Goal: Task Accomplishment & Management: Complete application form

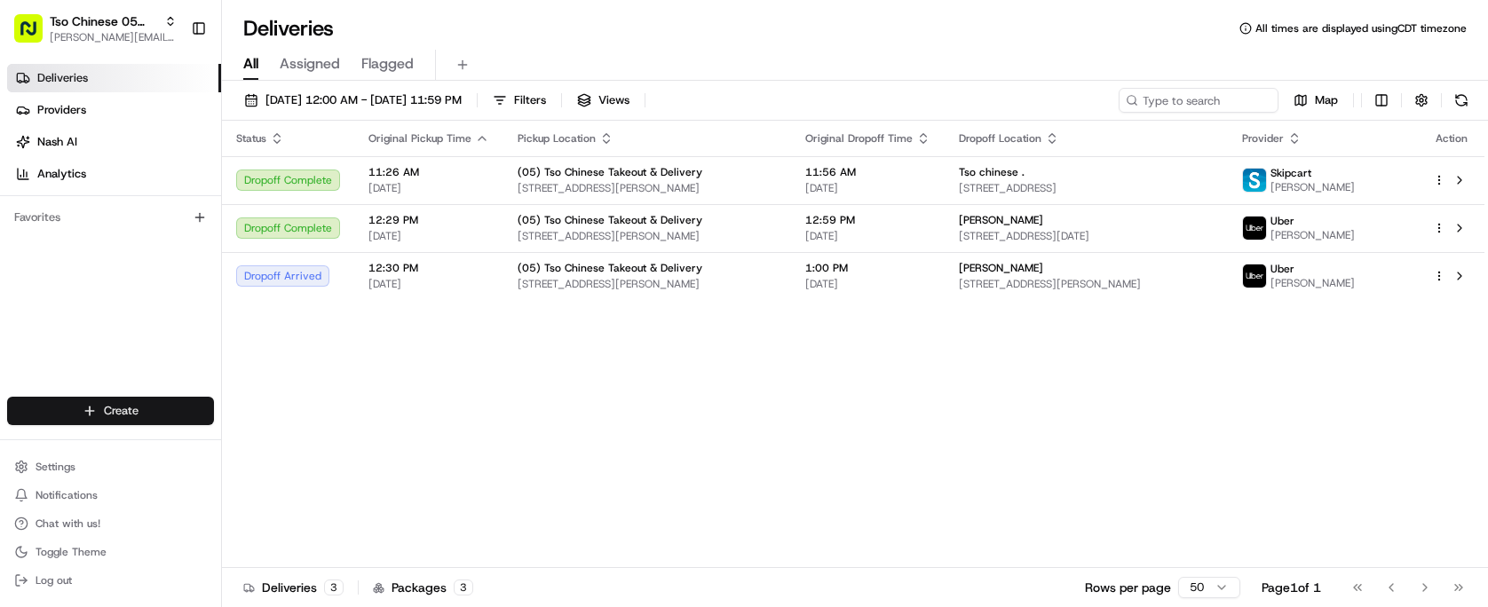
click at [171, 405] on html "Tso Chinese 05 Menchaca paul@tsochinese.com Toggle Sidebar Deliveries Providers…" at bounding box center [744, 303] width 1488 height 607
click at [293, 433] on link "Delivery" at bounding box center [321, 444] width 198 height 32
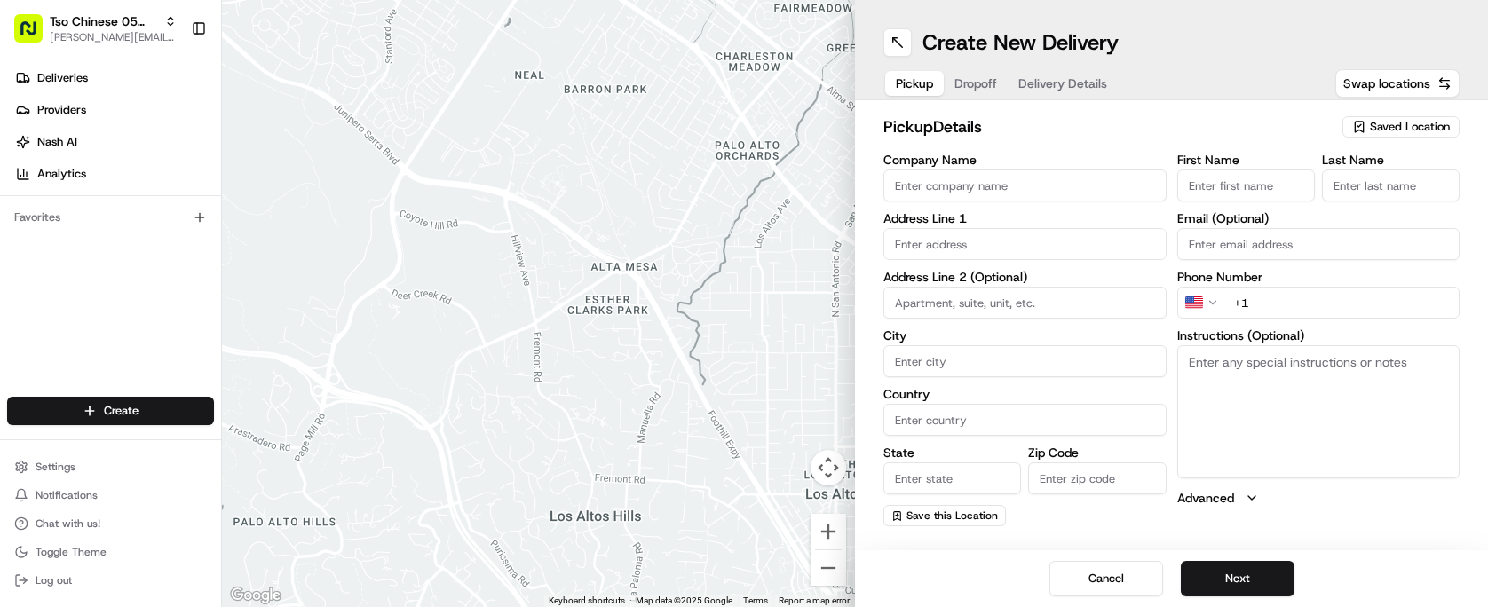
click at [1396, 123] on span "Saved Location" at bounding box center [1410, 127] width 80 height 16
click at [1337, 201] on span "(05) Tso Chinese Takeout & Delivery (05)" at bounding box center [1371, 194] width 218 height 16
type input "(05) Tso Chinese Takeout & Delivery"
type input "1824 W Slaughter Ln"
type input "Ste 100"
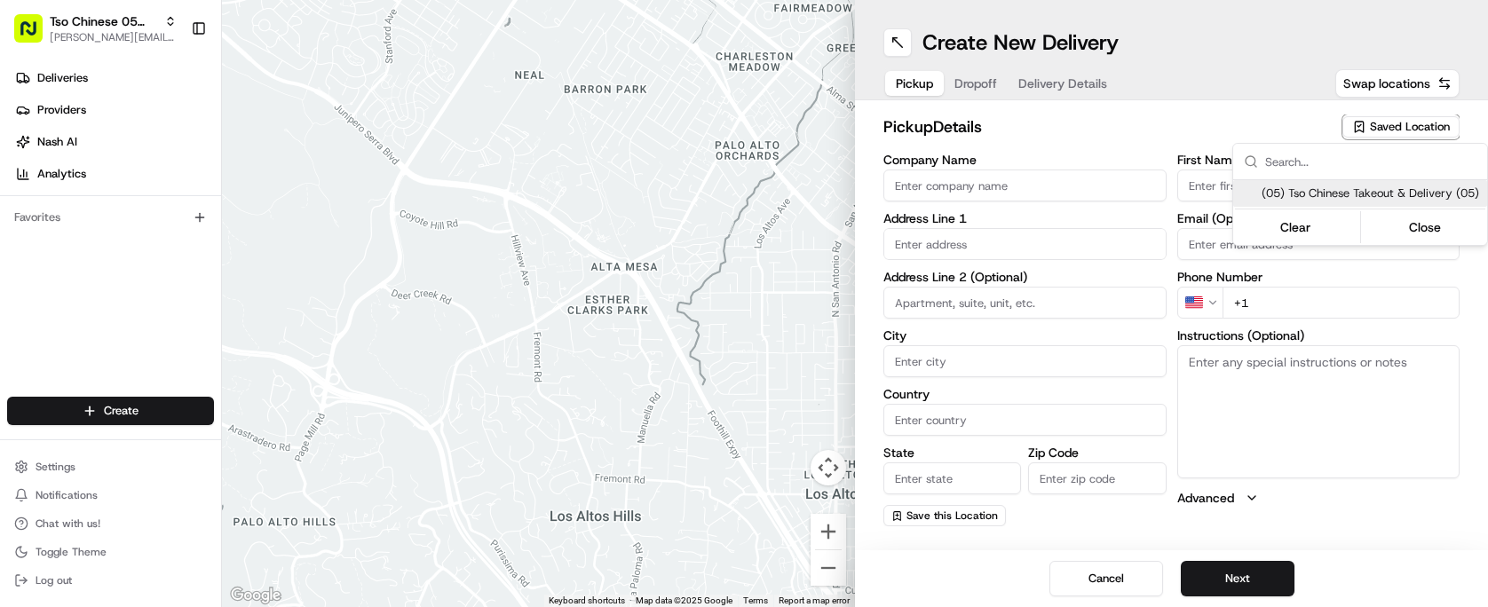
type input "Austin"
type input "US"
type input "TX"
type input "78748"
type input "Tso Chinese"
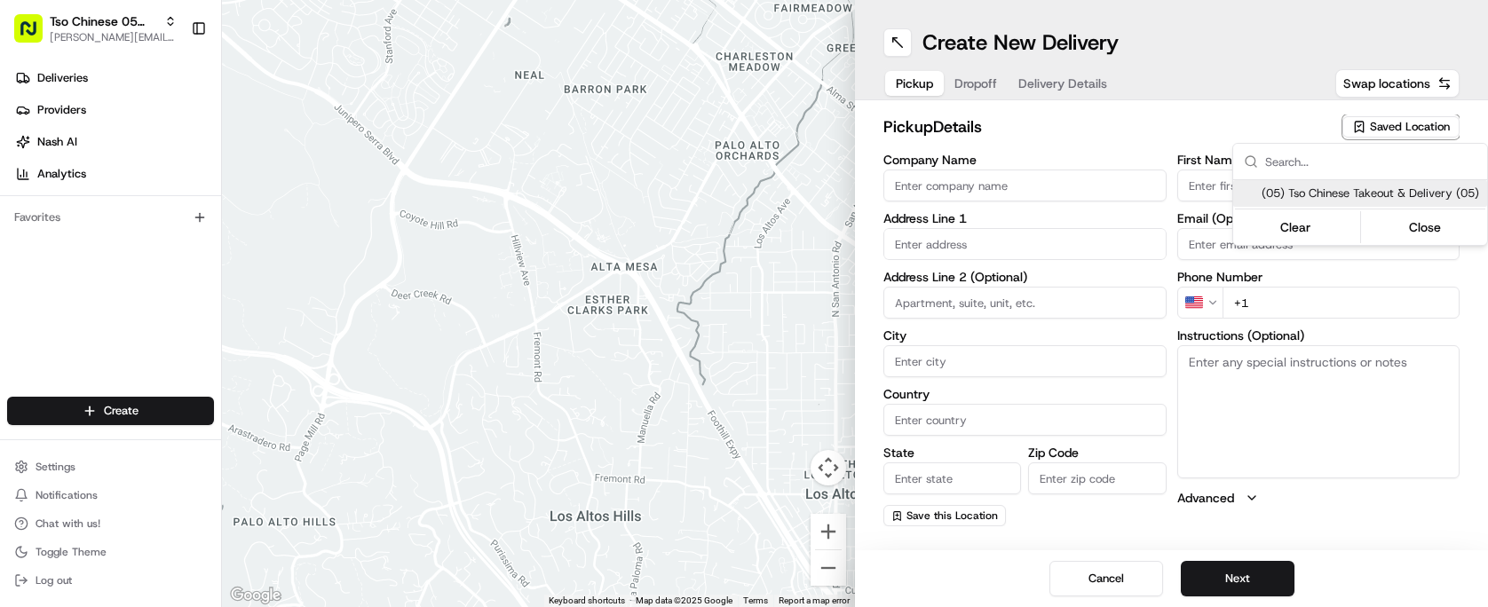
type input "Menchaca Manager"
type input "tsomenchaca@tsochinese.com"
type input "+1 512 518 5467"
type textarea "Submit a picture displaying address & food as Proof of Delivery. Envía una foto…"
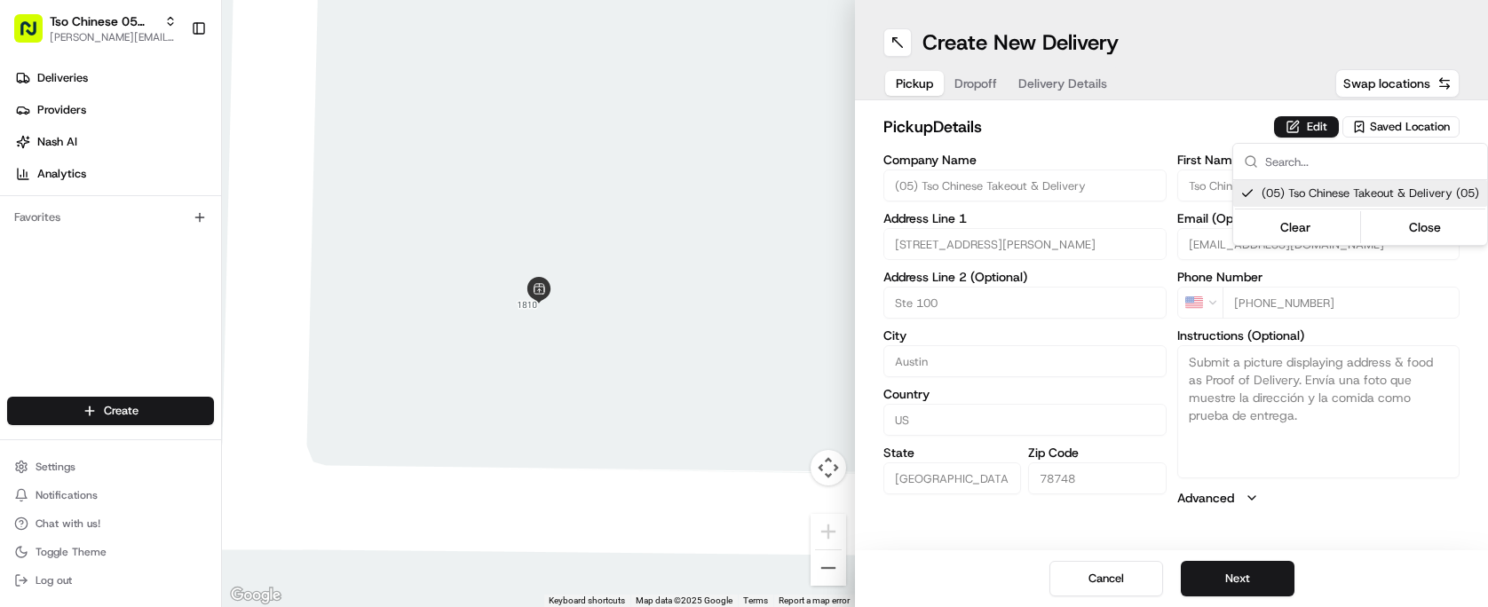
click at [1268, 576] on html "Tso Chinese 05 Menchaca paul@tsochinese.com Toggle Sidebar Deliveries Providers…" at bounding box center [744, 303] width 1488 height 607
click at [1268, 576] on button "Next" at bounding box center [1238, 579] width 114 height 36
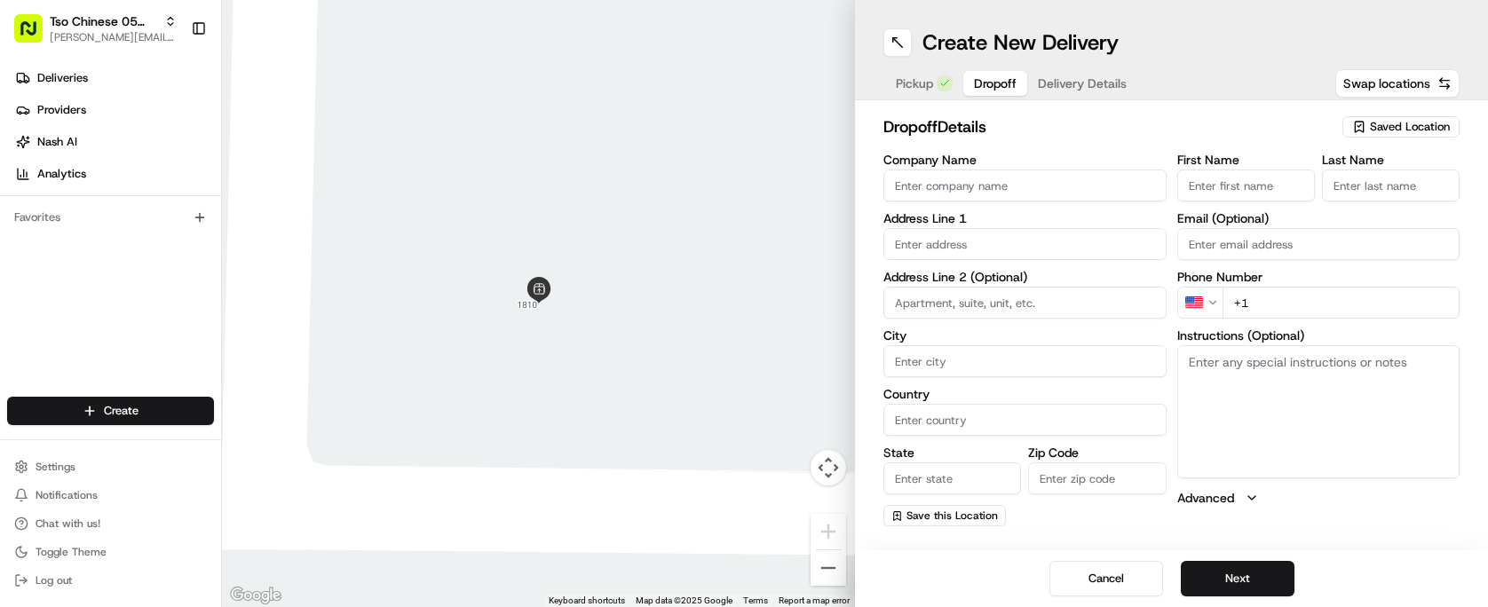
click at [1009, 179] on input "Company Name" at bounding box center [1024, 186] width 283 height 32
type input "Uber Remake"
click at [1234, 185] on input "First Name" at bounding box center [1246, 186] width 138 height 32
type input "Uber Remake"
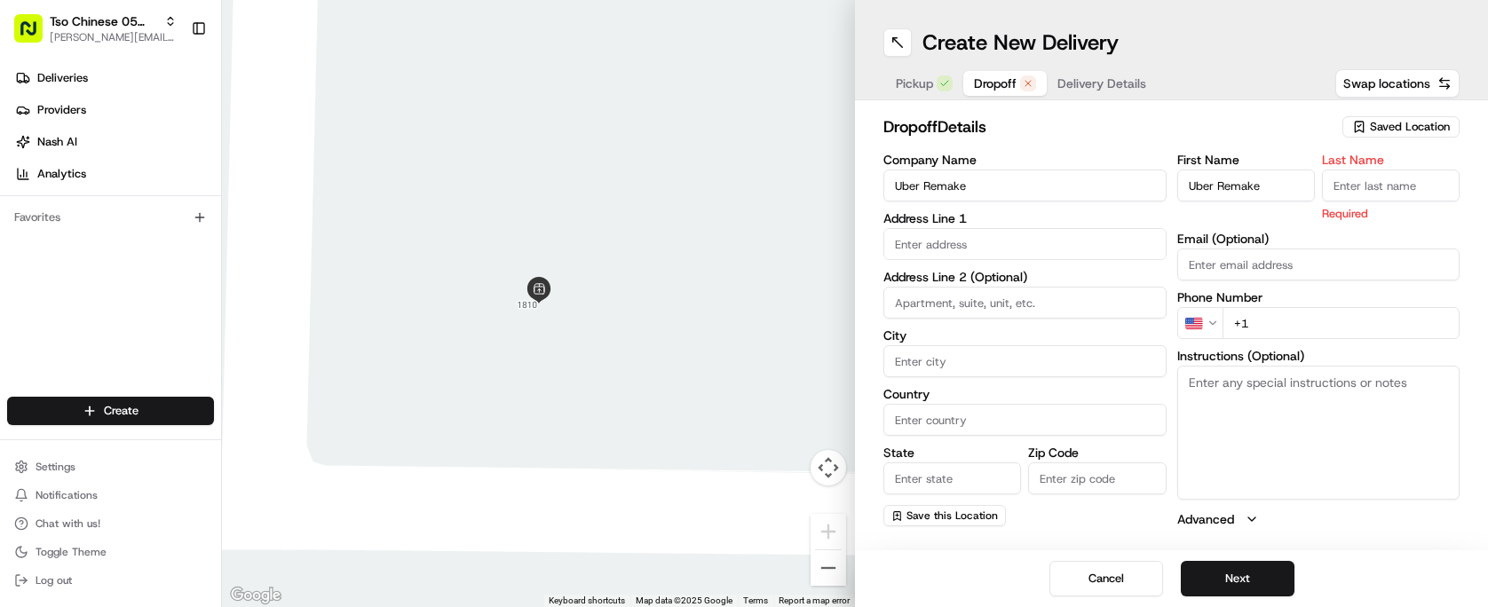
click at [1331, 184] on input "Last Name" at bounding box center [1391, 186] width 138 height 32
type input "."
click at [969, 245] on input "text" at bounding box center [1024, 244] width 283 height 32
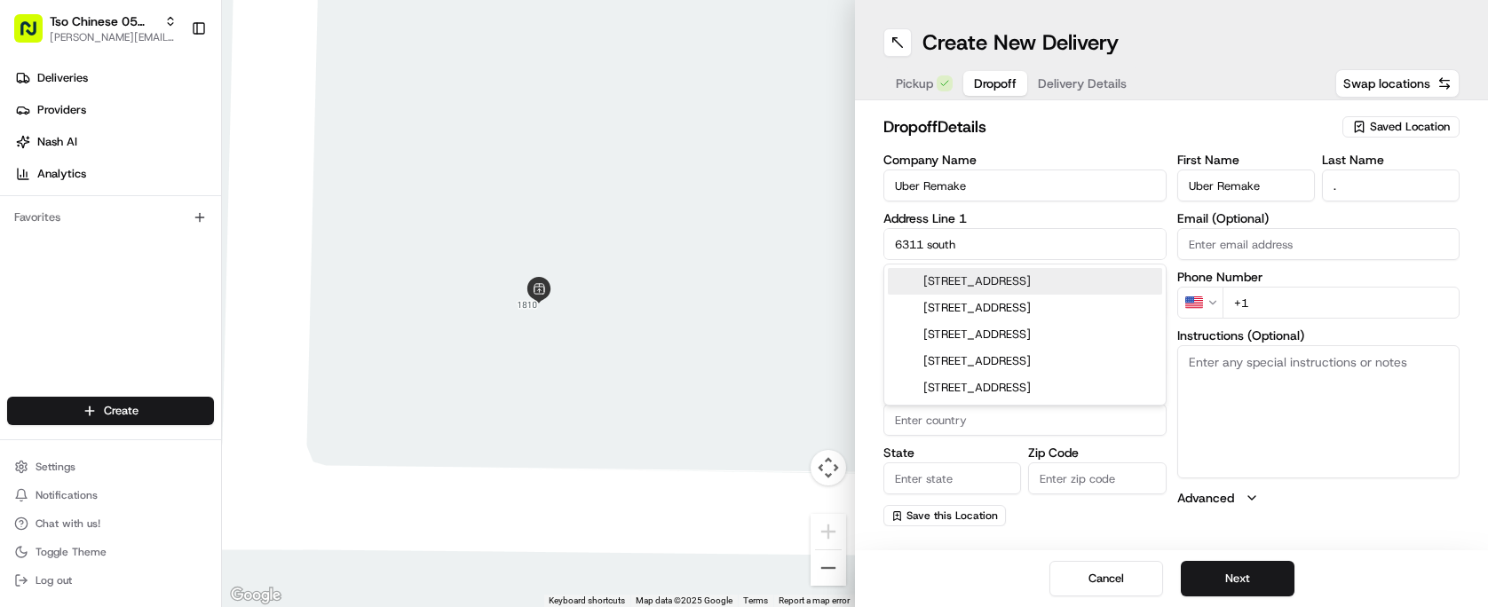
click at [982, 284] on div "6311 South 1st Street, Austin, TX" at bounding box center [1025, 281] width 274 height 27
type input "6311 S 1st St, Austin, TX 78745, USA"
type input "Austin"
type input "United States"
type input "TX"
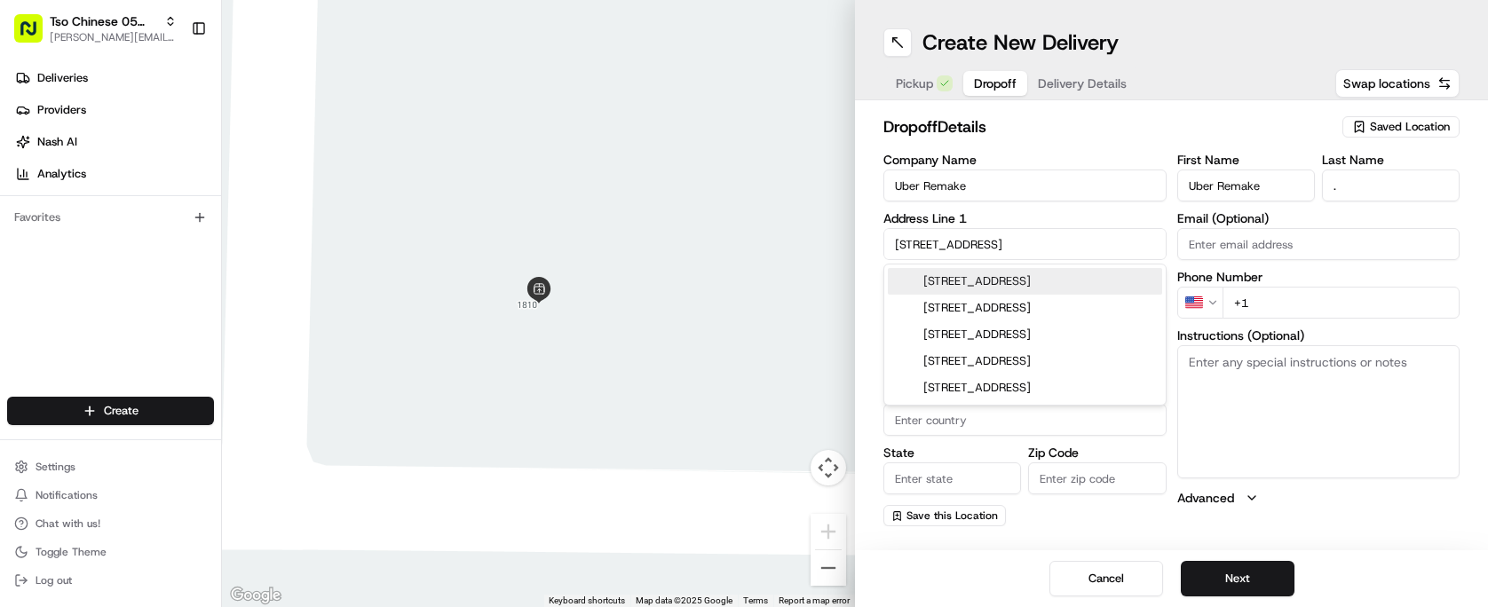
type input "78745"
type input "6311 South 1st Street"
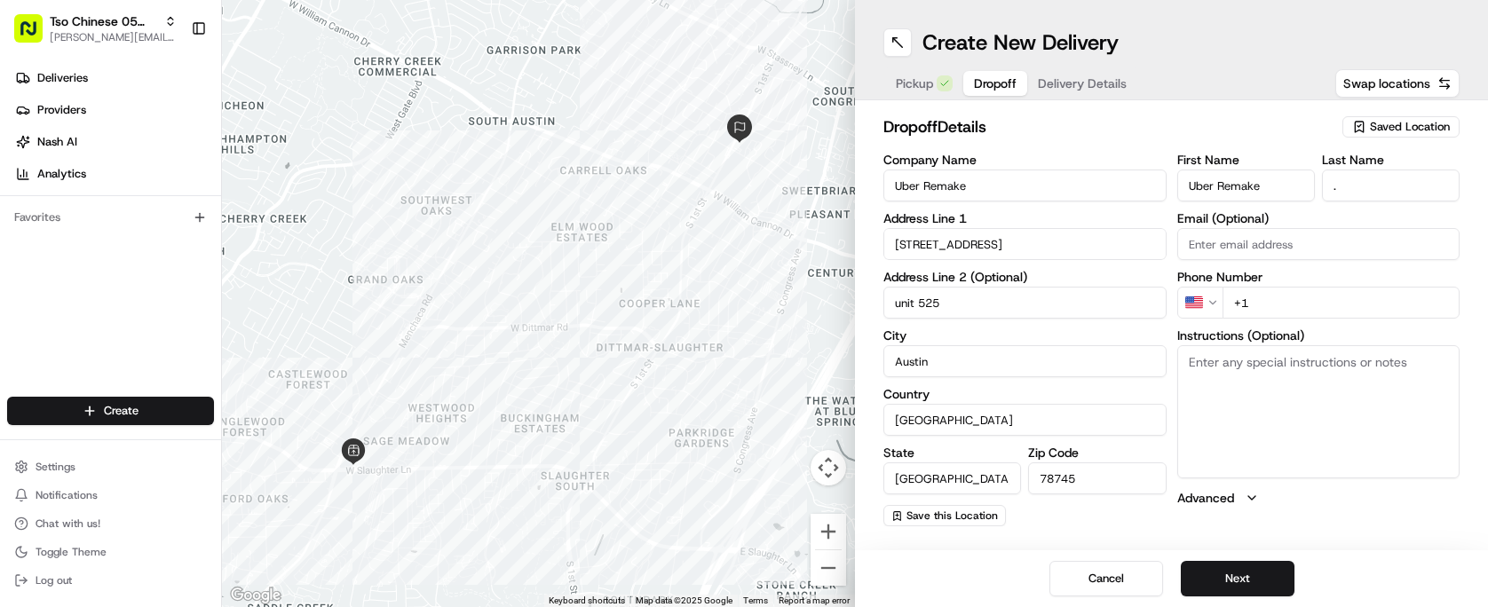
type input "unit 525"
click at [1306, 319] on div "First Name Uber Remake Last Name . Email (Optional) Phone Number US +1 Instruct…" at bounding box center [1318, 340] width 283 height 373
click at [1330, 307] on input "+1" at bounding box center [1342, 303] width 238 height 32
type input "+1 737 239 2231"
click at [1264, 576] on button "Next" at bounding box center [1238, 579] width 114 height 36
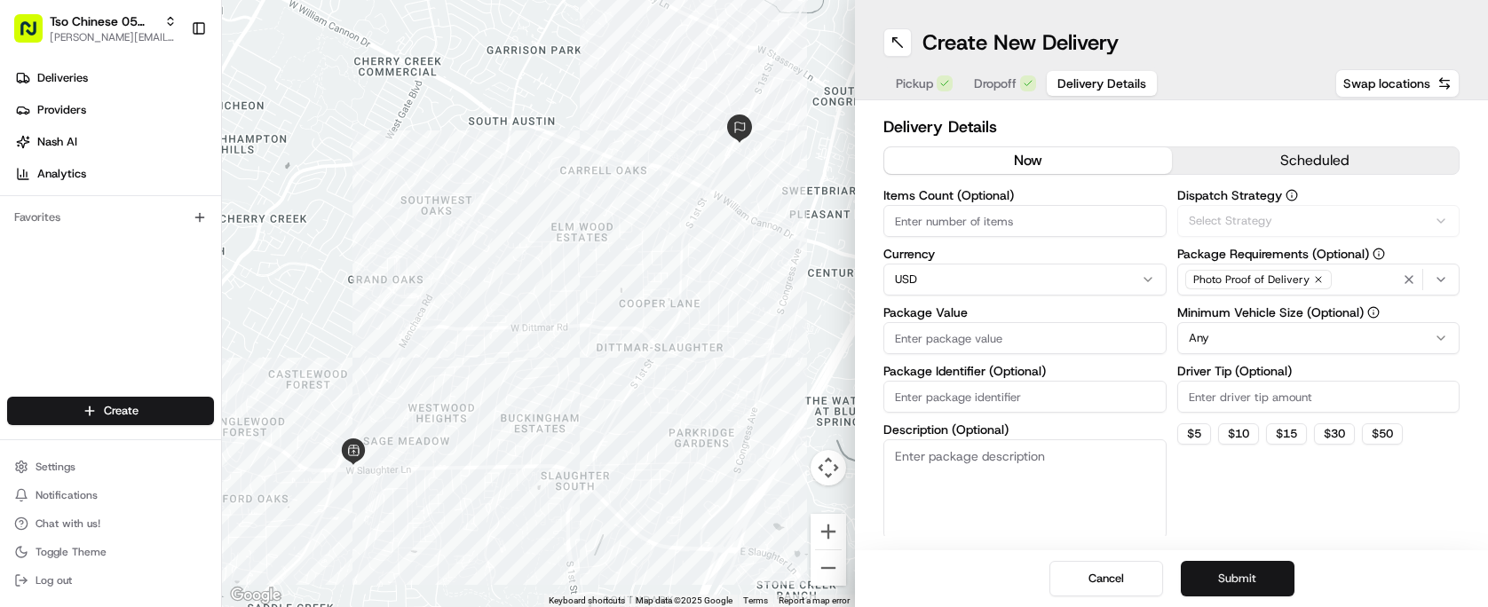
click at [1264, 576] on button "Submit" at bounding box center [1238, 579] width 114 height 36
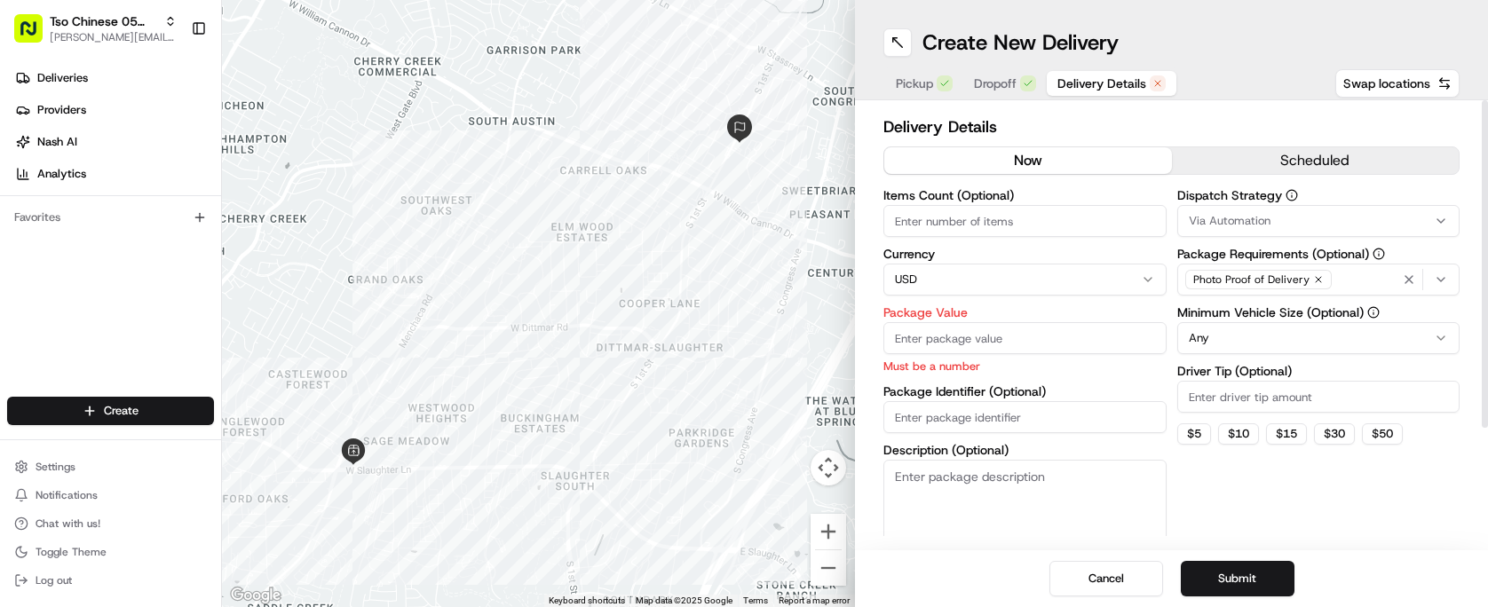
click at [987, 223] on input "Items Count (Optional)" at bounding box center [1024, 221] width 283 height 32
type input "1"
click at [993, 348] on input "Package Value" at bounding box center [1024, 338] width 283 height 32
type input "10.00"
click at [1025, 414] on div "Items Count (Optional) 1 Currency USD Package Value 10.00 Must be a number Pack…" at bounding box center [1024, 374] width 283 height 370
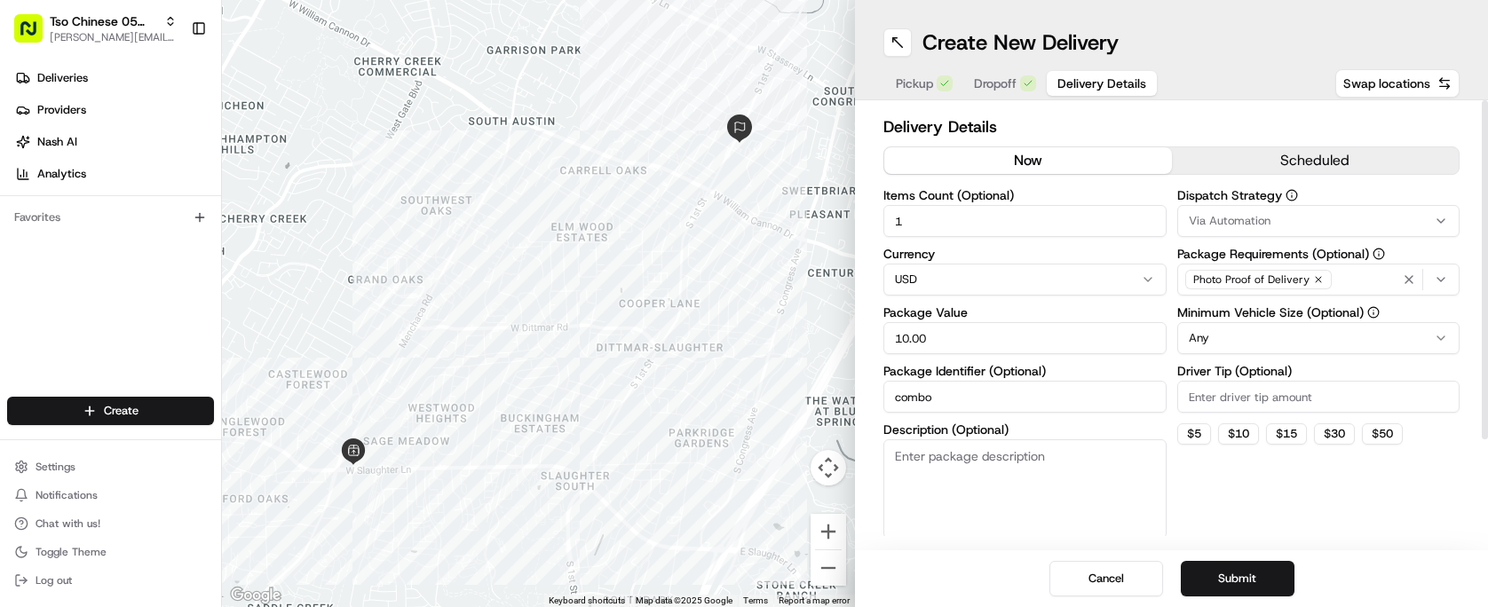
type input "combo"
click at [1293, 397] on input "Driver Tip (Optional)" at bounding box center [1318, 397] width 283 height 32
type input "2.00"
click at [1121, 399] on input "combo" at bounding box center [1024, 397] width 283 height 32
type input "combo remake"
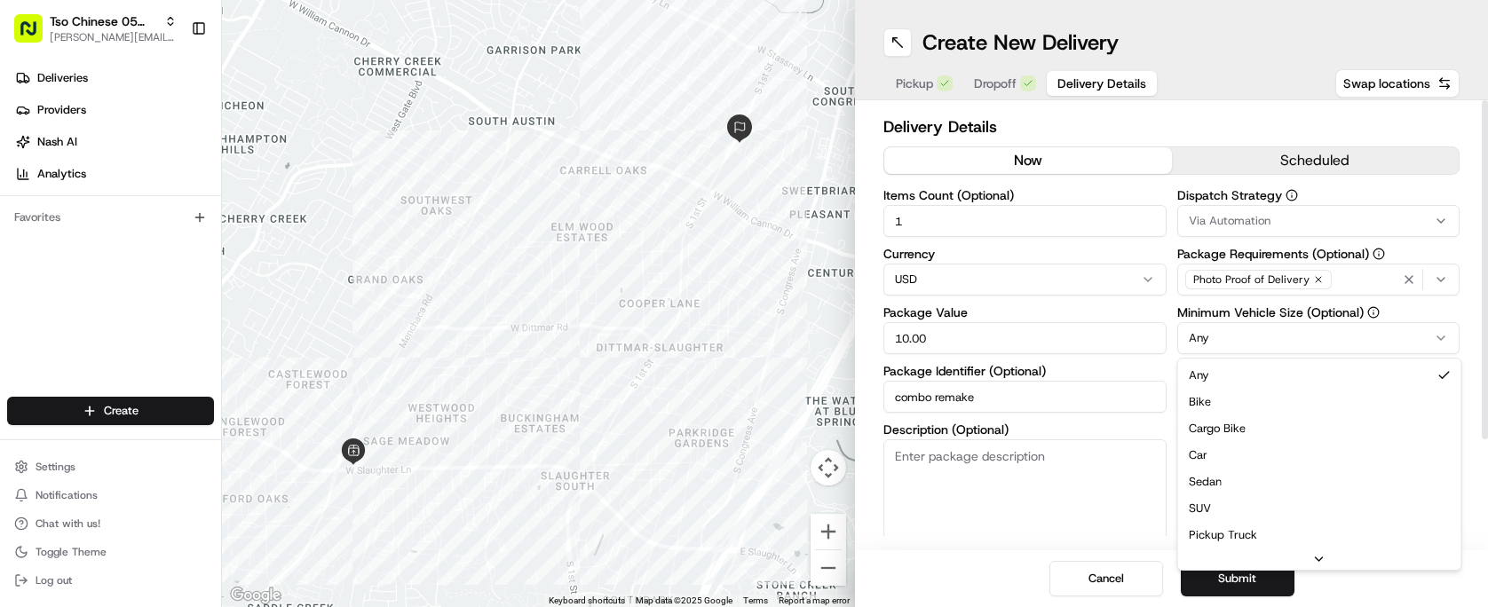
click at [1237, 338] on html "Tso Chinese 05 Menchaca paul@tsochinese.com Toggle Sidebar Deliveries Providers…" at bounding box center [744, 303] width 1488 height 607
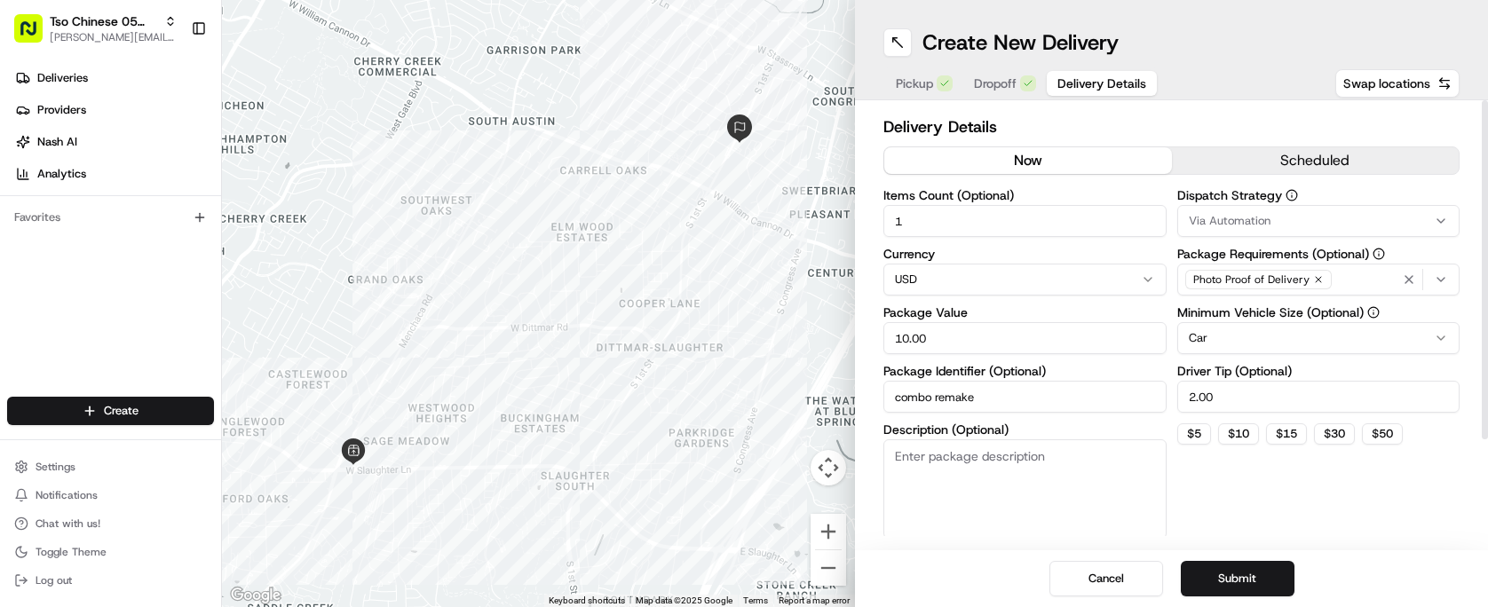
click at [1319, 230] on button "Via Automation" at bounding box center [1318, 221] width 283 height 32
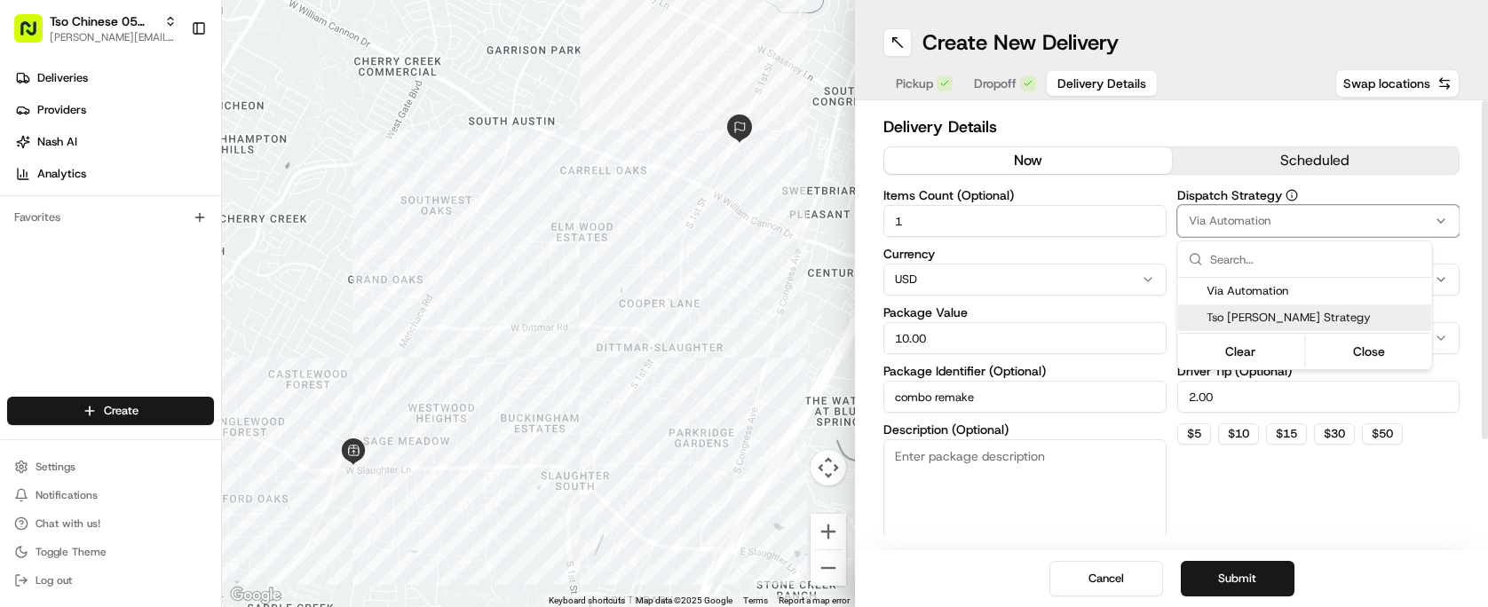
click at [1294, 310] on span "Tso Menchaca Strategy" at bounding box center [1316, 318] width 218 height 16
click at [1278, 495] on html "Tso Chinese 05 Menchaca paul@tsochinese.com Toggle Sidebar Deliveries Providers…" at bounding box center [744, 303] width 1488 height 607
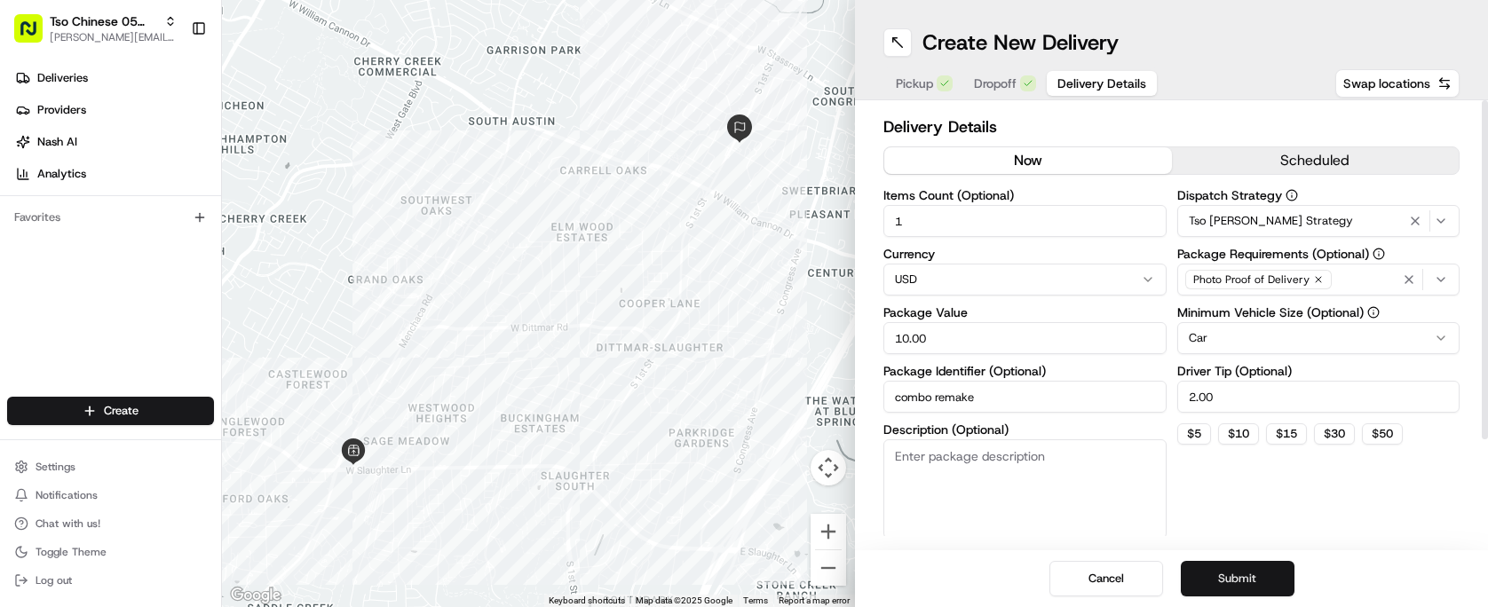
click at [1262, 576] on button "Submit" at bounding box center [1238, 579] width 114 height 36
